Goal: Task Accomplishment & Management: Use online tool/utility

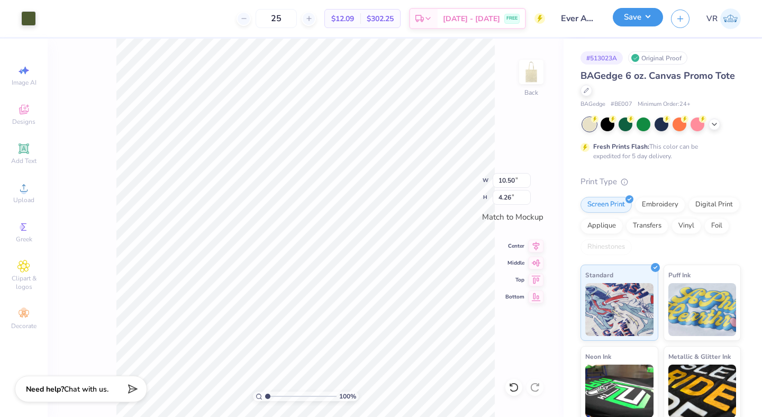
click at [631, 21] on button "Save" at bounding box center [638, 17] width 50 height 19
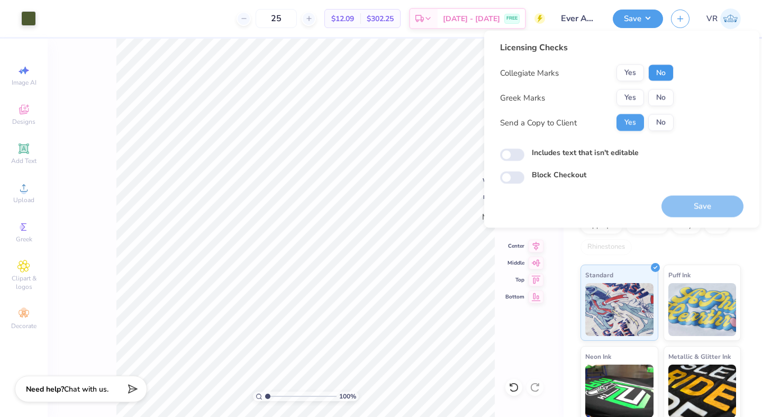
click at [659, 73] on button "No" at bounding box center [660, 73] width 25 height 17
click at [660, 99] on button "No" at bounding box center [660, 97] width 25 height 17
click at [696, 200] on button "Save" at bounding box center [702, 207] width 82 height 22
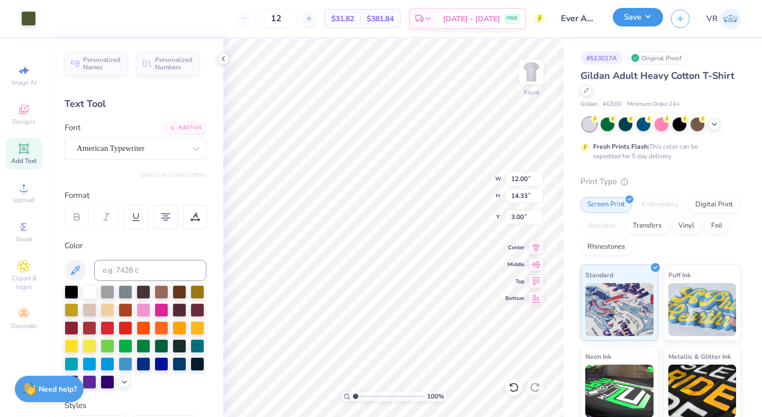
click at [631, 23] on button "Save" at bounding box center [638, 17] width 50 height 19
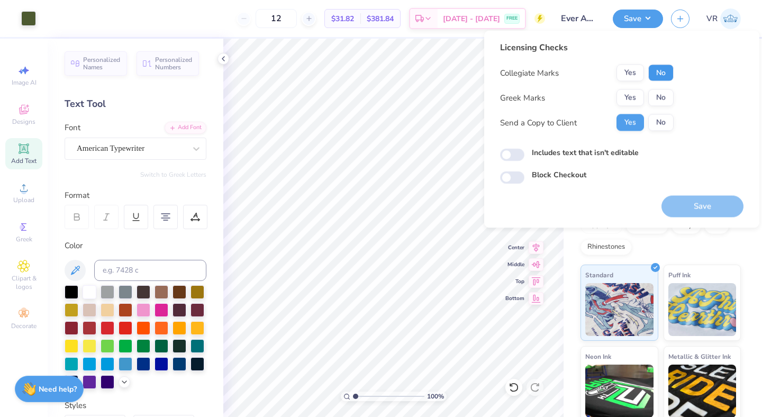
click at [657, 74] on button "No" at bounding box center [660, 73] width 25 height 17
click at [657, 92] on button "No" at bounding box center [660, 97] width 25 height 17
click at [689, 200] on button "Save" at bounding box center [702, 207] width 82 height 22
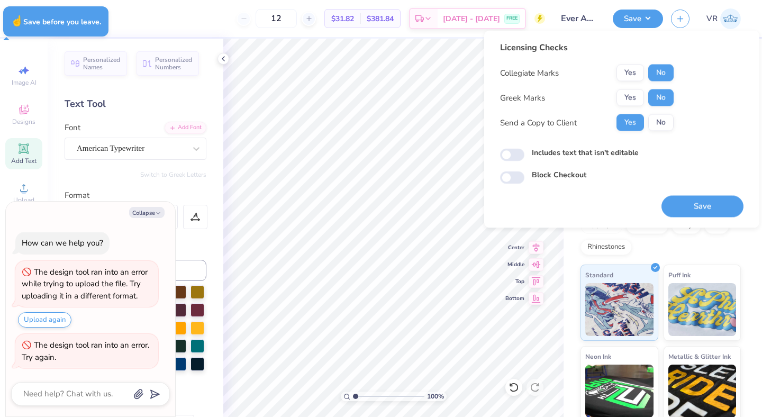
type textarea "x"
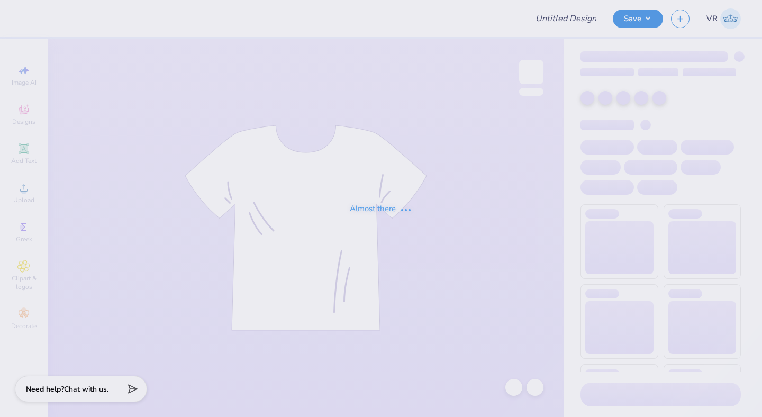
type input "Ever Apartments"
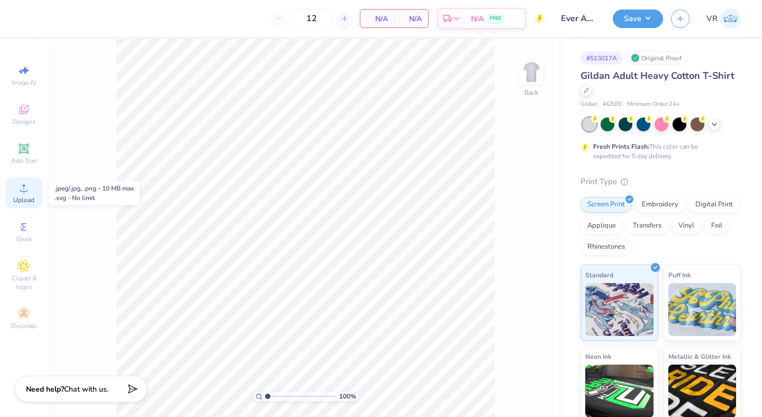
click at [29, 195] on div "Upload" at bounding box center [23, 192] width 37 height 31
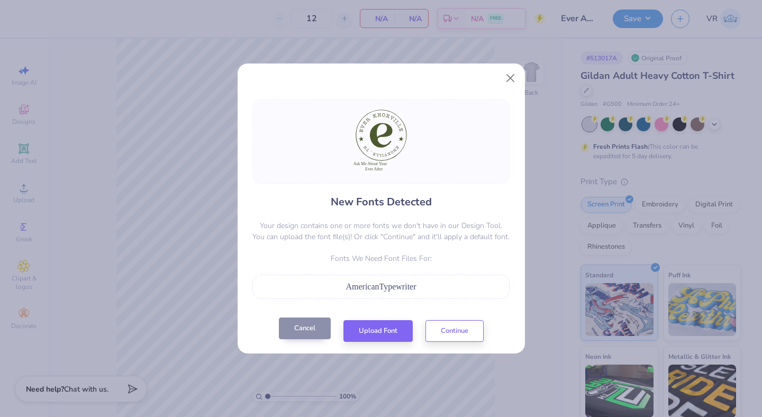
click at [312, 324] on button "Cancel" at bounding box center [305, 328] width 52 height 22
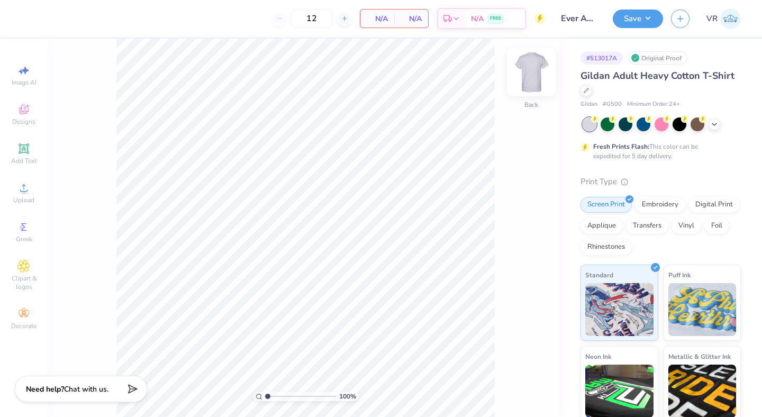
click at [531, 71] on img at bounding box center [531, 72] width 42 height 42
click at [27, 190] on icon at bounding box center [23, 187] width 7 height 7
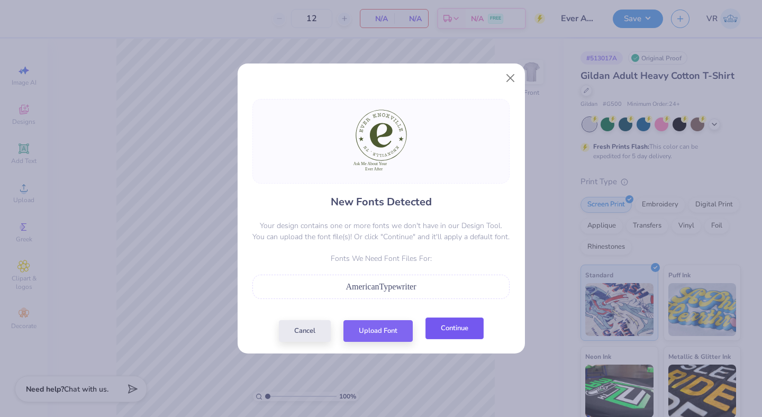
click at [454, 332] on button "Continue" at bounding box center [454, 328] width 58 height 22
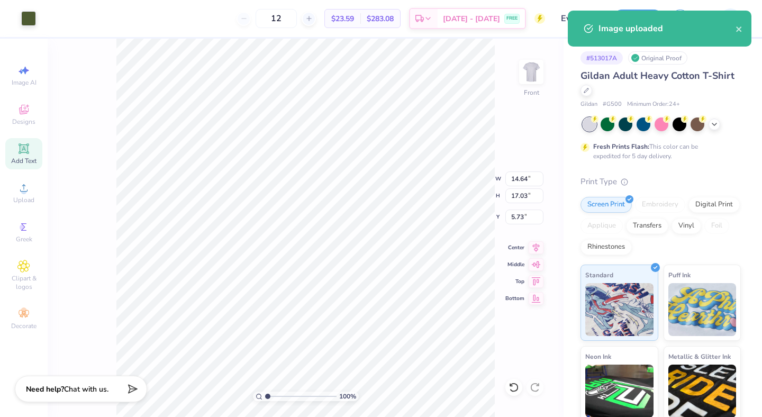
click at [30, 149] on icon at bounding box center [23, 148] width 13 height 13
type input "5.91"
type input "1.71"
type input "13.39"
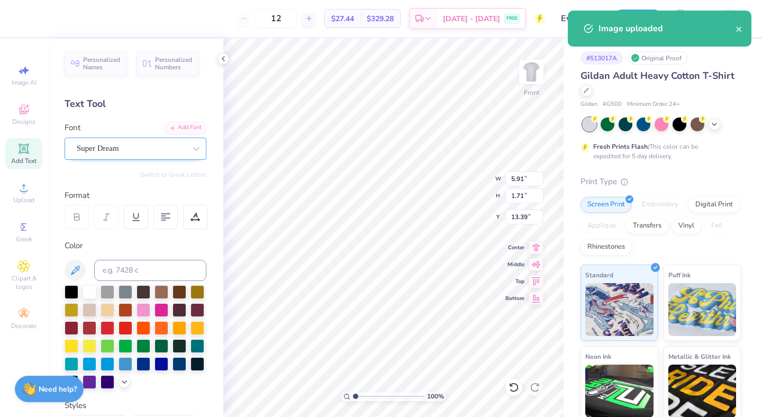
click at [139, 148] on div "Super Dream" at bounding box center [131, 148] width 111 height 16
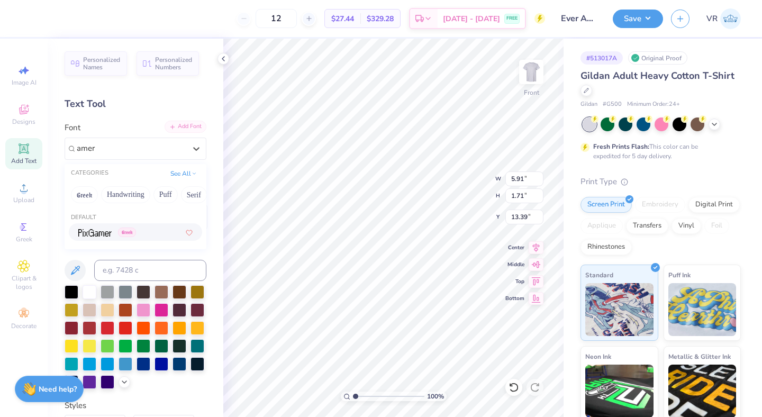
type input "amer"
click at [184, 125] on div "Add Font" at bounding box center [186, 127] width 42 height 12
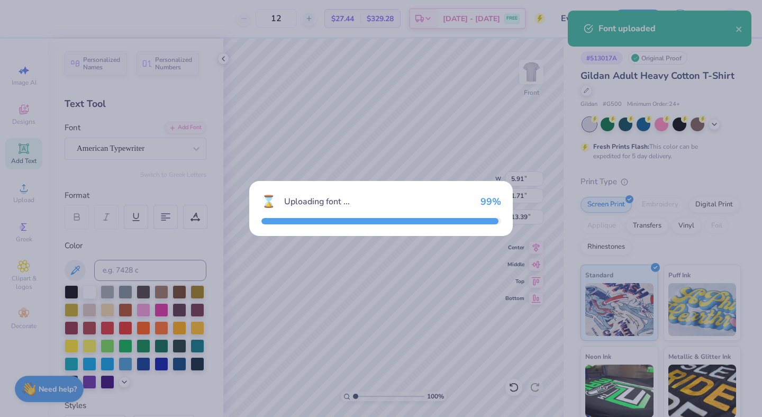
type input "6.54"
type input "1.65"
type input "13.42"
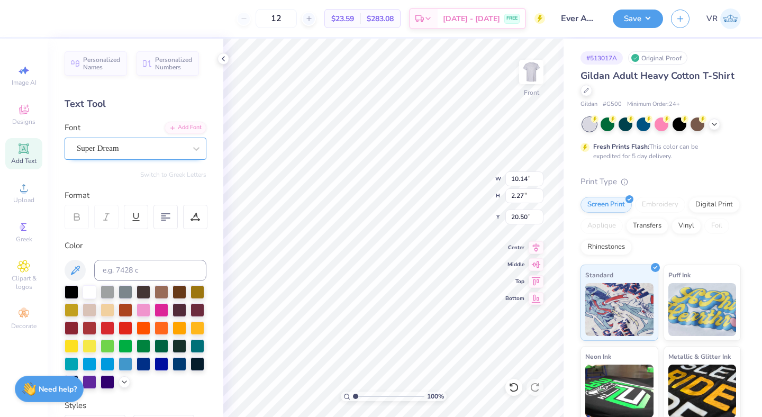
click at [130, 151] on div "Super Dream" at bounding box center [131, 148] width 111 height 16
click at [181, 125] on div "Add Font" at bounding box center [186, 127] width 42 height 12
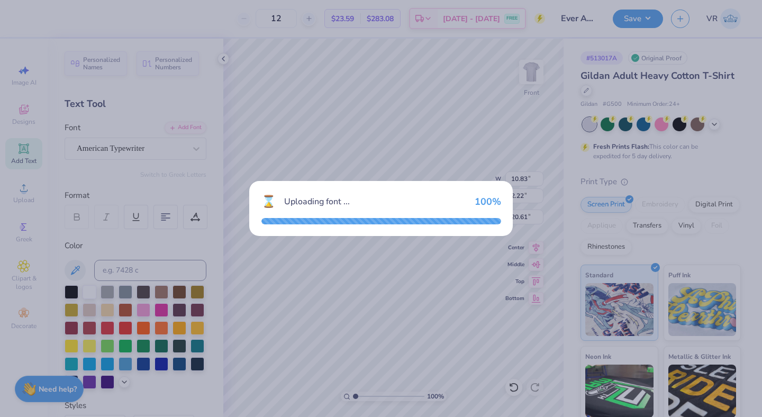
type input "10.83"
type input "2.22"
type input "20.61"
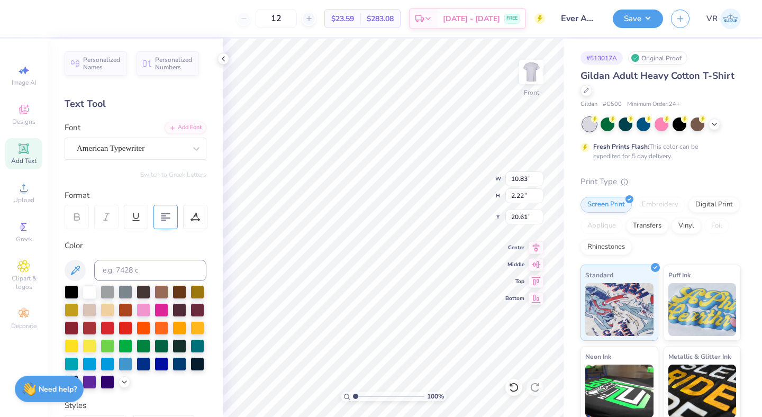
click at [167, 212] on icon at bounding box center [166, 217] width 10 height 10
click at [536, 250] on icon at bounding box center [535, 246] width 15 height 13
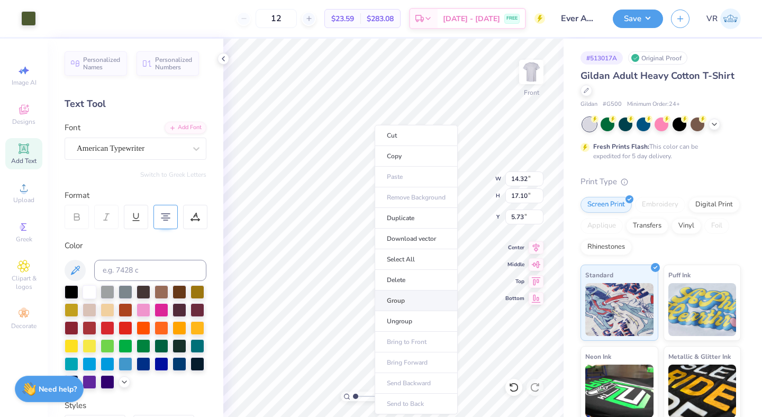
click at [412, 304] on li "Group" at bounding box center [415, 300] width 83 height 21
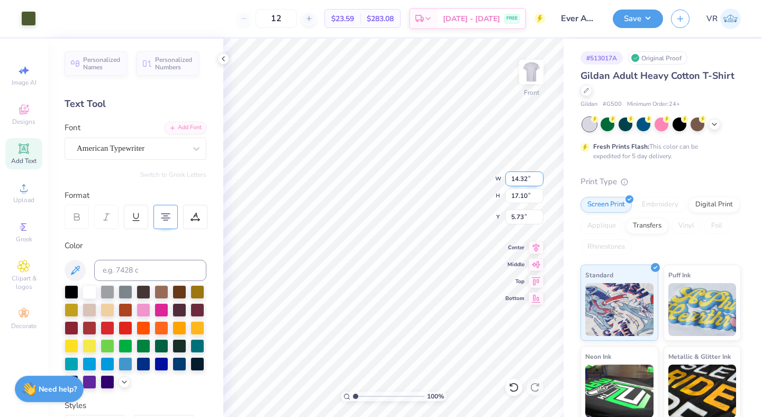
click at [515, 179] on input "14.32" at bounding box center [524, 178] width 38 height 15
type input "10.00"
type input "11.94"
click at [518, 214] on input "8.31" at bounding box center [524, 216] width 38 height 15
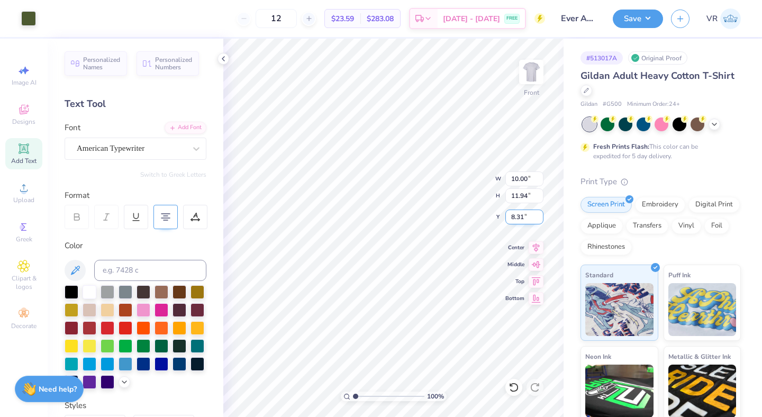
click at [518, 214] on input "8.31" at bounding box center [524, 216] width 38 height 15
type input "3.00"
click at [513, 180] on input "10.00" at bounding box center [524, 178] width 38 height 15
type input "12.00"
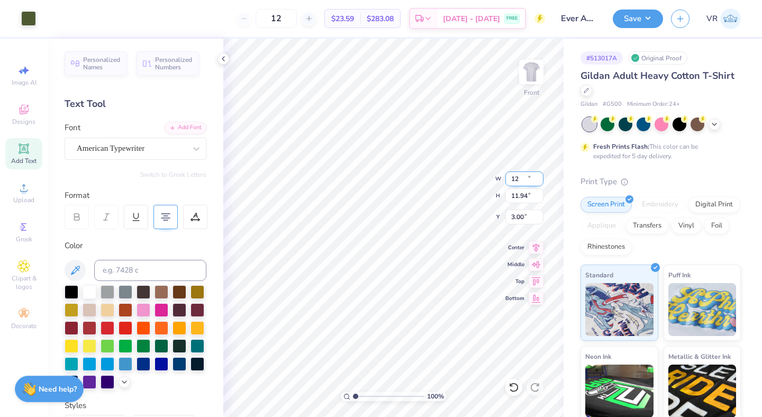
type input "14.33"
click at [519, 216] on input "1.81" at bounding box center [524, 216] width 38 height 15
type input "3.00"
click at [528, 81] on img at bounding box center [531, 72] width 42 height 42
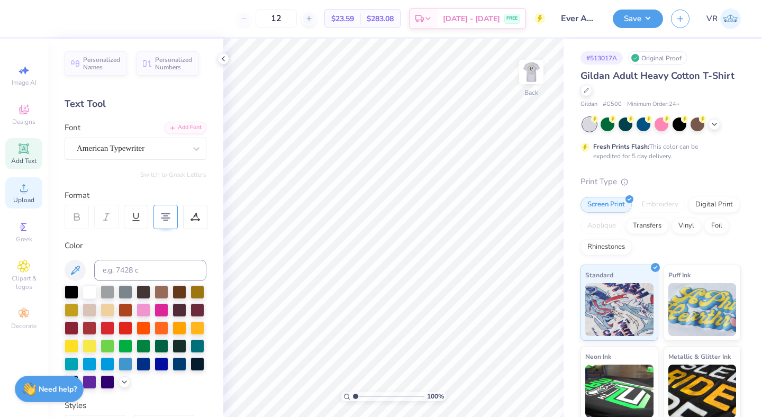
click at [34, 196] on div "Upload" at bounding box center [23, 192] width 37 height 31
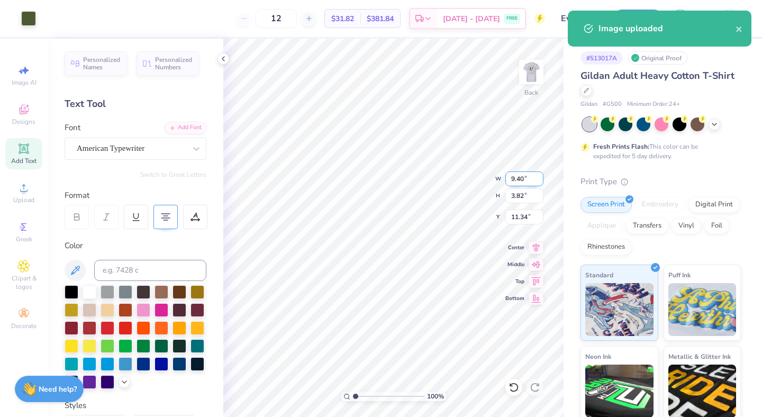
click at [517, 177] on input "9.40" at bounding box center [524, 178] width 38 height 15
click at [516, 177] on input "9.40" at bounding box center [524, 178] width 38 height 15
type input "4.00"
type input "1.62"
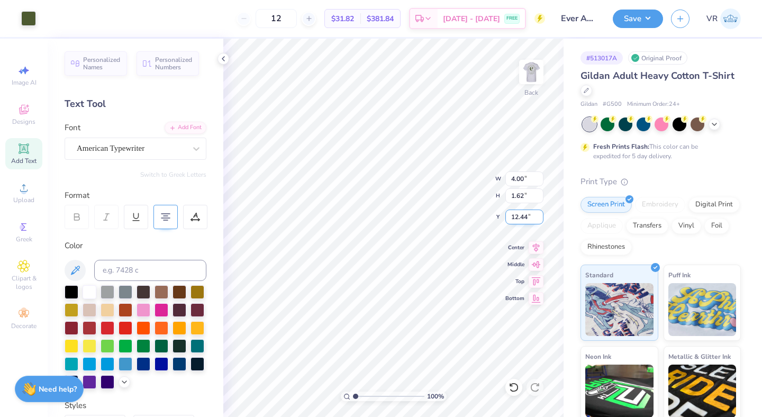
click at [523, 216] on input "12.44" at bounding box center [524, 216] width 38 height 15
type input "3.00"
click at [626, 23] on button "Save" at bounding box center [638, 17] width 50 height 19
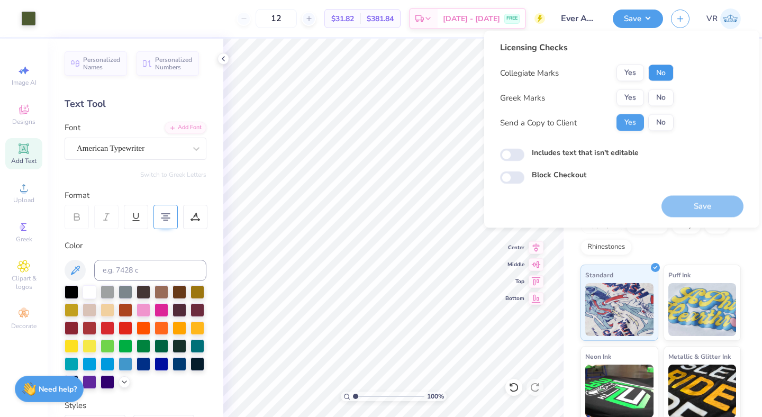
click at [654, 74] on button "No" at bounding box center [660, 73] width 25 height 17
click at [656, 101] on button "No" at bounding box center [660, 97] width 25 height 17
click at [672, 210] on button "Save" at bounding box center [702, 207] width 82 height 22
